Goal: Information Seeking & Learning: Learn about a topic

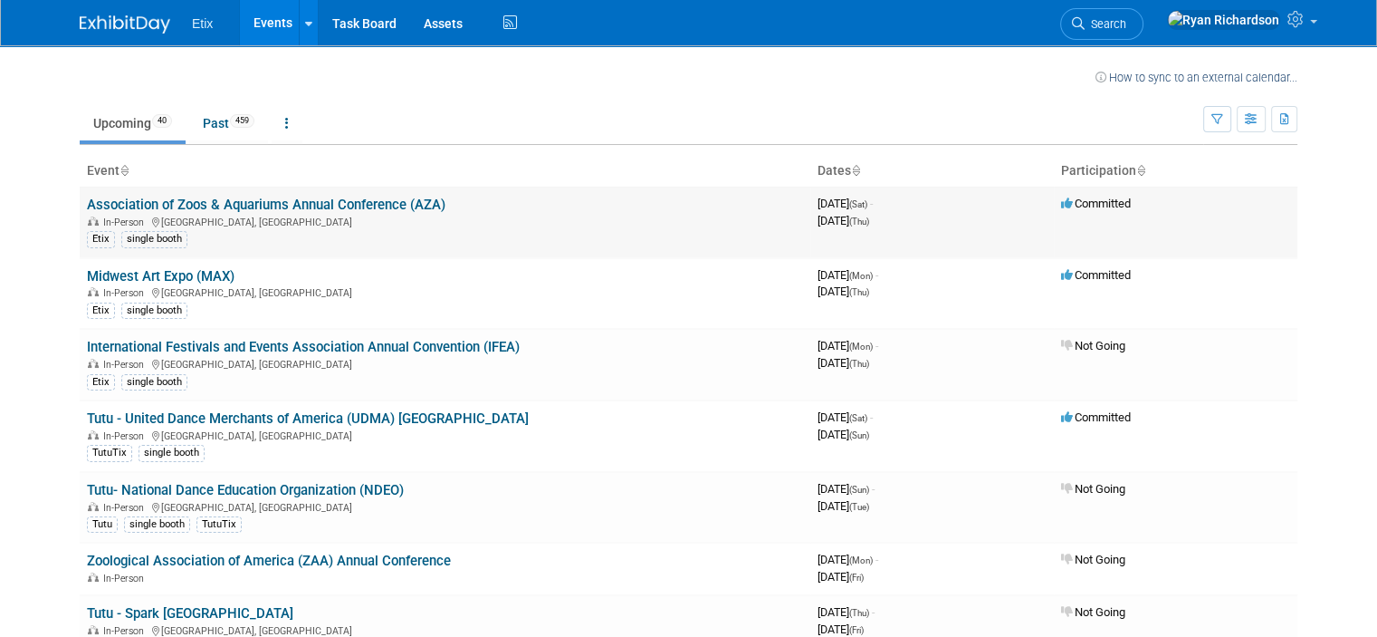
click at [563, 231] on div "Etix single booth" at bounding box center [445, 237] width 716 height 19
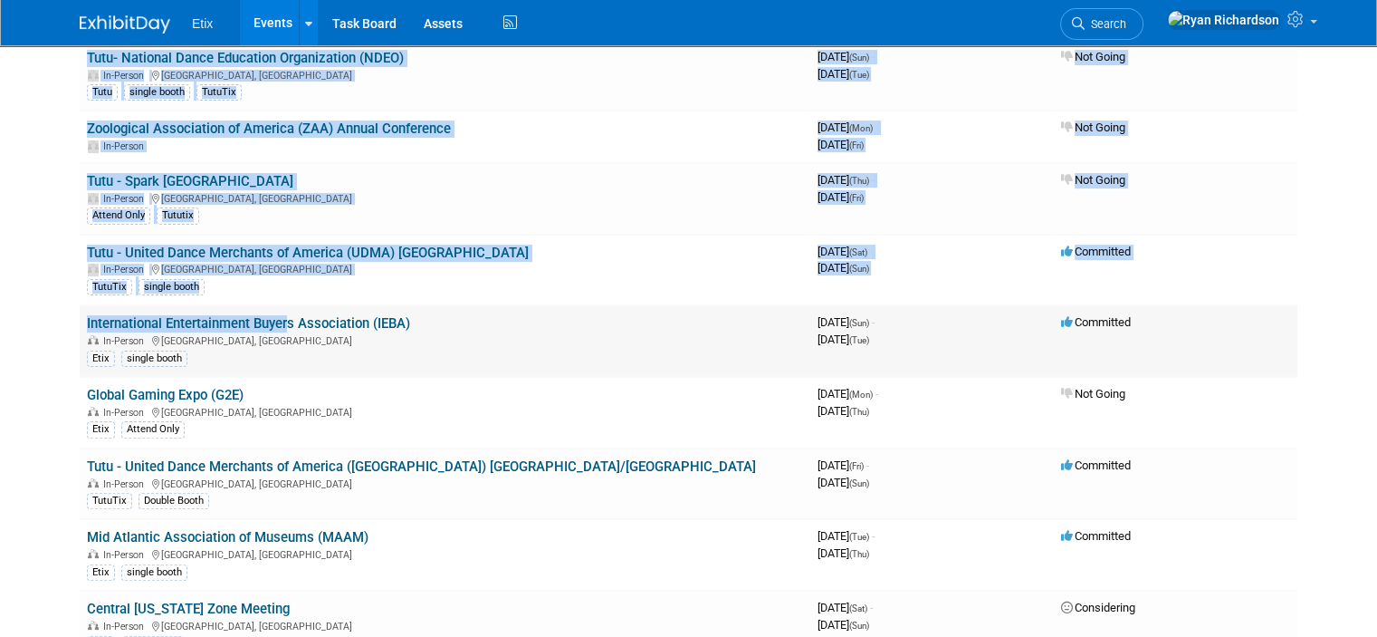
drag, startPoint x: 59, startPoint y: 310, endPoint x: 268, endPoint y: 321, distance: 209.5
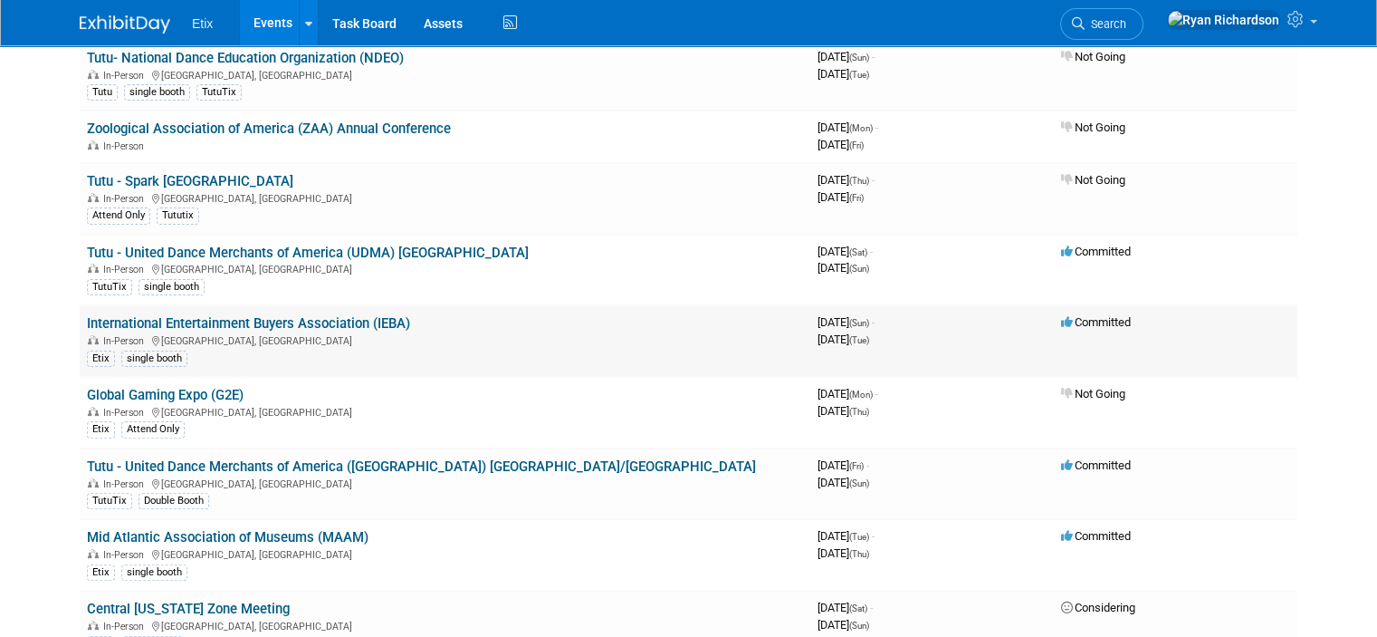
drag, startPoint x: 375, startPoint y: 372, endPoint x: 355, endPoint y: 326, distance: 50.3
click at [299, 315] on link "International Entertainment Buyers Association (IEBA)" at bounding box center [248, 323] width 323 height 16
click at [551, 332] on div "In-Person Nashville, TN" at bounding box center [445, 339] width 716 height 14
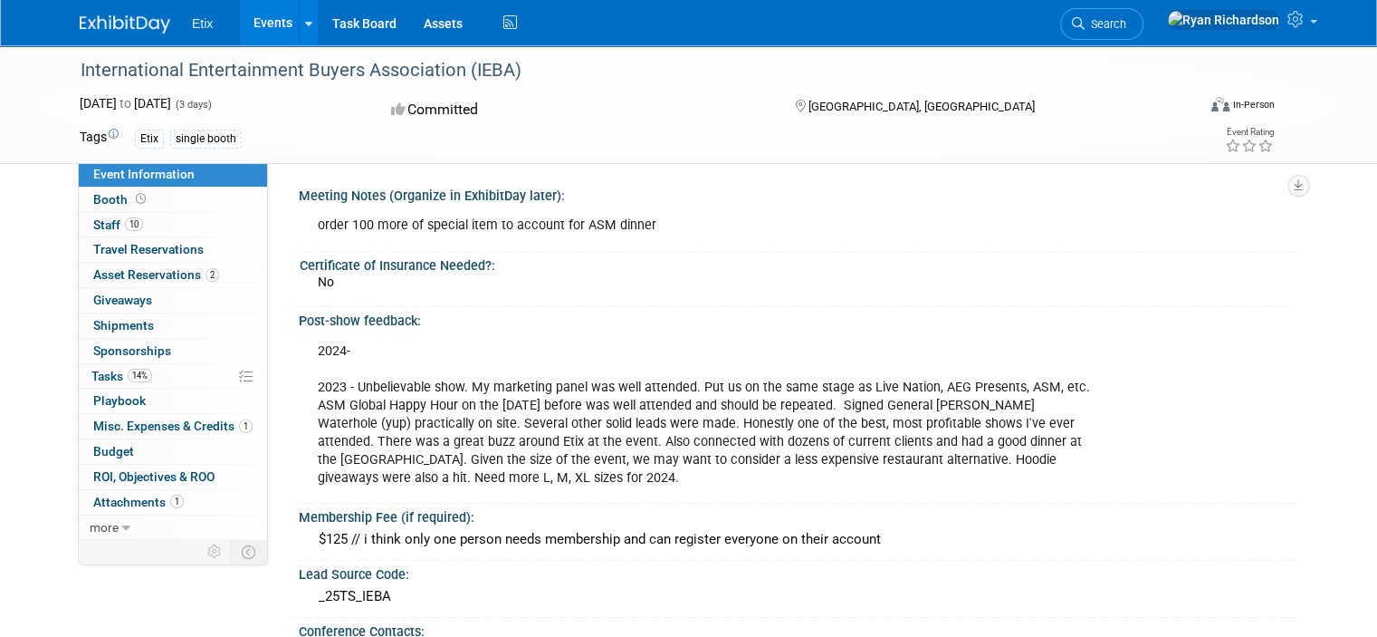
drag, startPoint x: 61, startPoint y: 68, endPoint x: 443, endPoint y: 61, distance: 382.2
click at [443, 61] on div "International Entertainment Buyers Association (IEBA)" at bounding box center [623, 70] width 1099 height 33
copy div "International Entertainment Buyers Association"
